Goal: Transaction & Acquisition: Purchase product/service

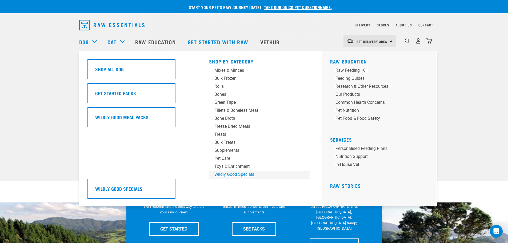
click at [242, 176] on div "Wildly Good Specials" at bounding box center [255, 174] width 83 height 6
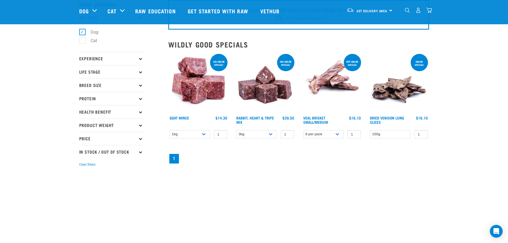
scroll to position [27, 0]
click at [335, 136] on select "8 per pack 4 per pack" at bounding box center [323, 134] width 41 height 8
select select "447644"
click at [303, 130] on select "8 per pack 4 per pack" at bounding box center [323, 134] width 41 height 8
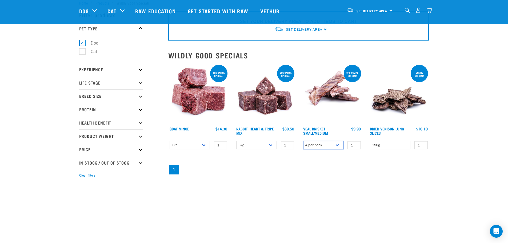
scroll to position [0, 0]
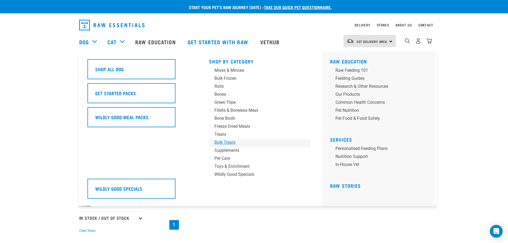
click at [234, 142] on div "Bulk Treats" at bounding box center [255, 142] width 83 height 6
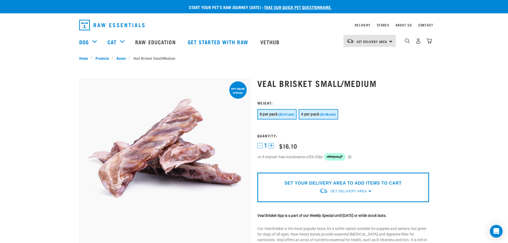
click at [310, 112] on button "4 per pack ($2.48/unit)" at bounding box center [317, 114] width 39 height 10
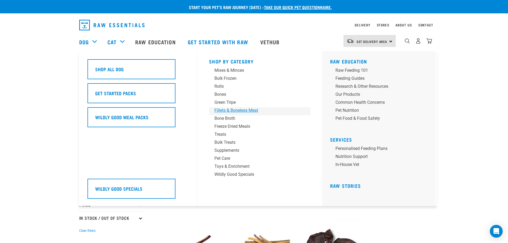
click at [248, 109] on div "Fillets & Boneless Meat" at bounding box center [255, 110] width 83 height 6
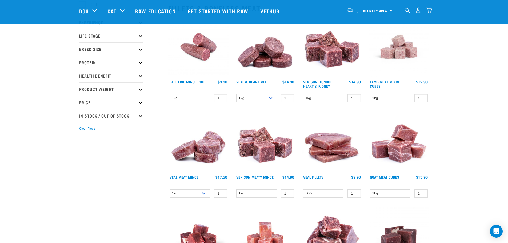
scroll to position [53, 0]
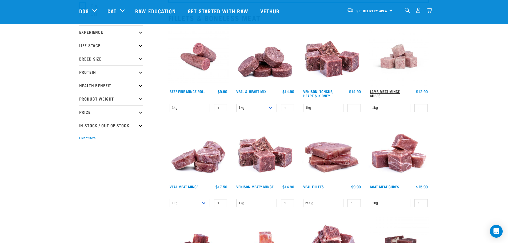
click at [389, 91] on link "Lamb Meat Mince Cubes" at bounding box center [385, 93] width 30 height 6
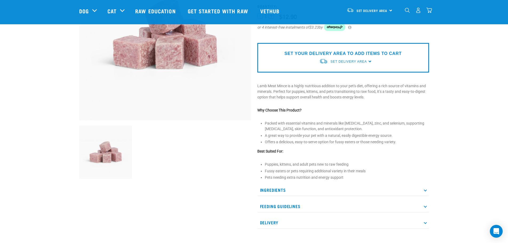
scroll to position [133, 0]
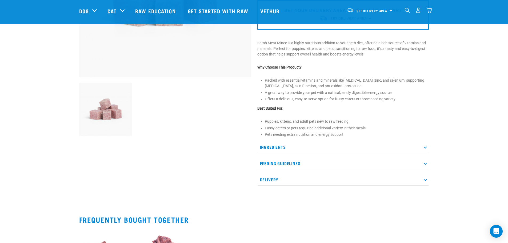
click at [341, 150] on p "Ingredients" at bounding box center [343, 147] width 172 height 12
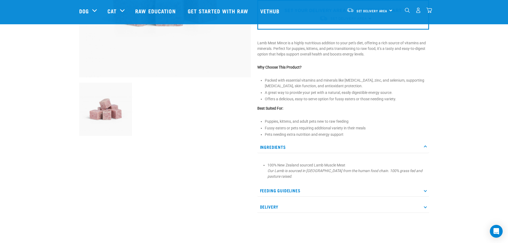
click at [302, 193] on p "Feeding Guidelines" at bounding box center [343, 190] width 172 height 12
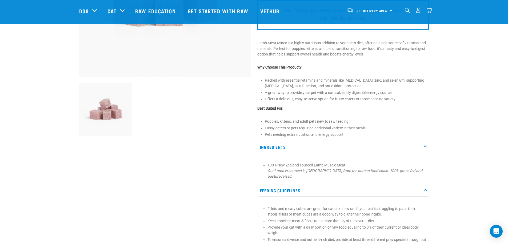
click at [302, 193] on p "Feeding Guidelines" at bounding box center [343, 190] width 172 height 12
